Goal: Book appointment/travel/reservation

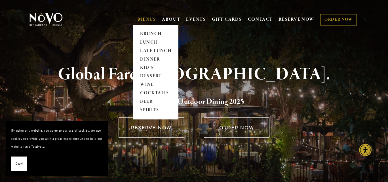
click at [147, 18] on link "MENUS" at bounding box center [147, 20] width 18 height 6
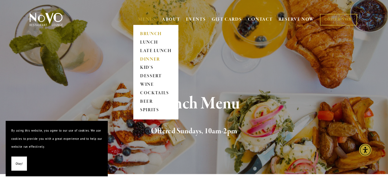
click at [149, 58] on link "DINNER" at bounding box center [155, 59] width 35 height 9
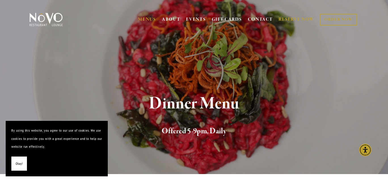
click at [299, 18] on link "RESERVE NOW" at bounding box center [297, 19] width 36 height 11
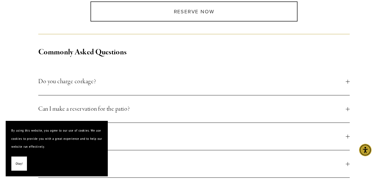
scroll to position [227, 0]
